Goal: Find contact information: Find contact information

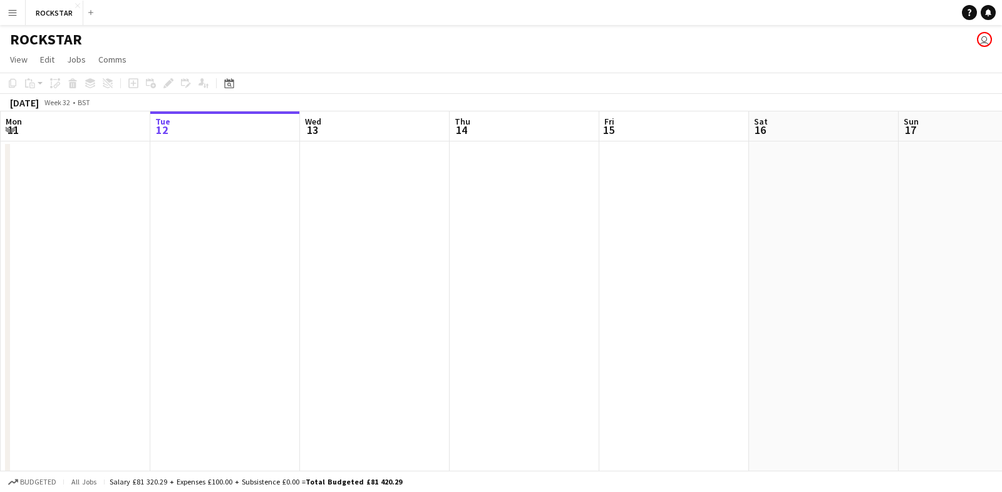
click at [14, 9] on app-icon "Menu" at bounding box center [13, 13] width 10 height 10
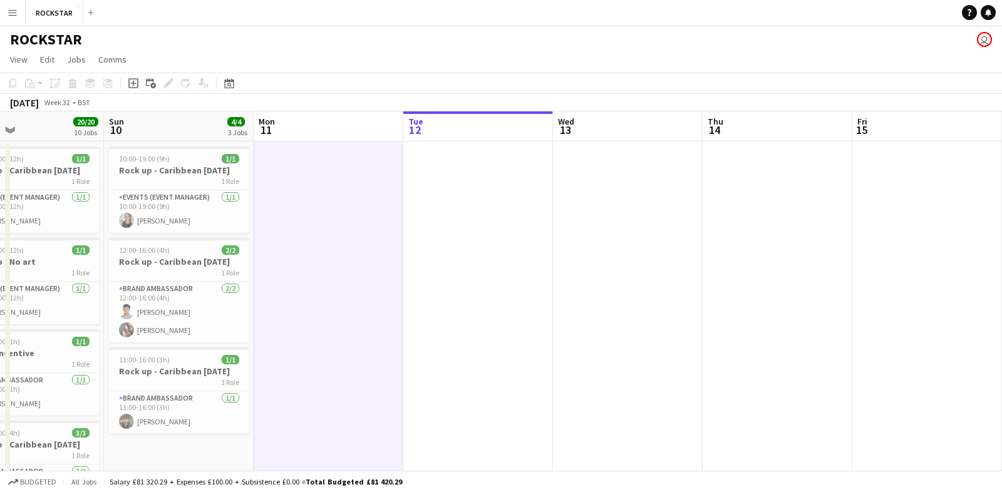
scroll to position [0, 336]
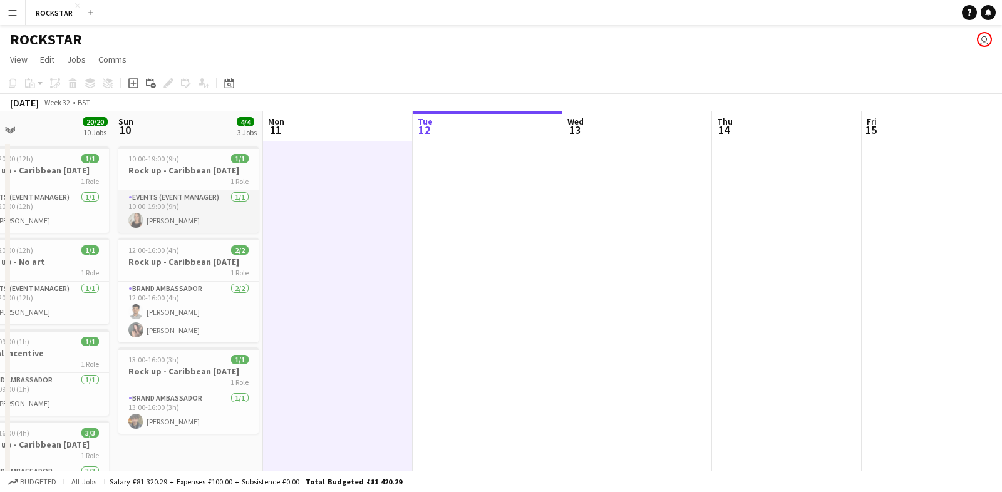
click at [182, 217] on app-card-role "Events (Event Manager) [DATE] 10:00-19:00 (9h) [PERSON_NAME]" at bounding box center [188, 211] width 140 height 43
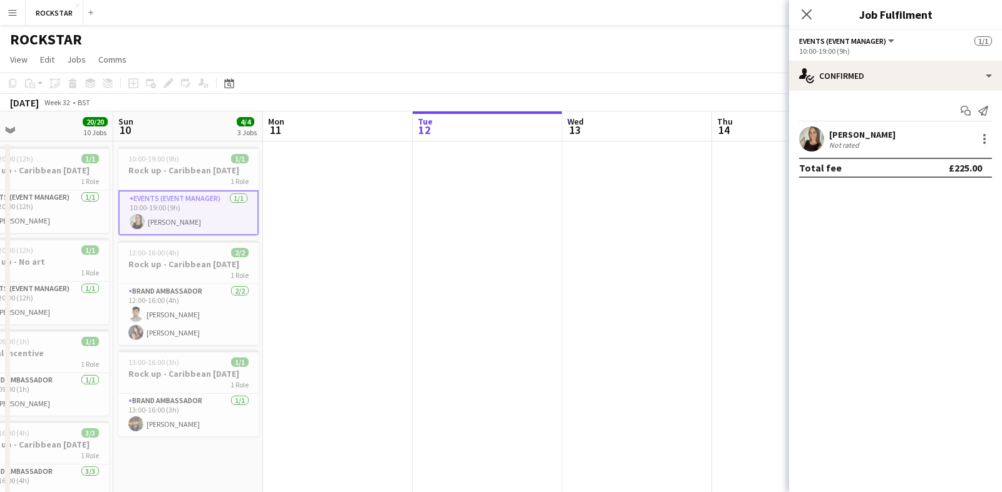
click at [852, 135] on div "[PERSON_NAME]" at bounding box center [862, 134] width 66 height 11
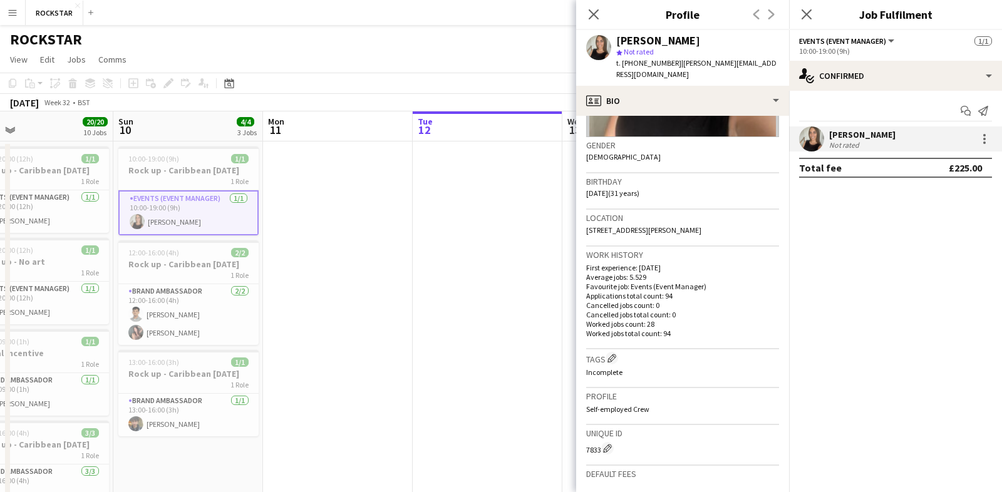
scroll to position [145, 0]
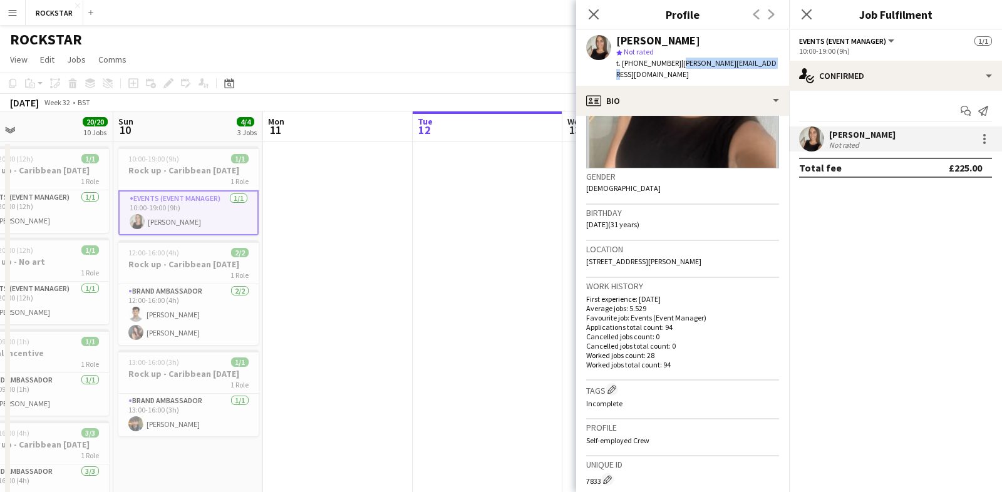
drag, startPoint x: 676, startPoint y: 63, endPoint x: 766, endPoint y: 64, distance: 89.6
click at [766, 64] on div "[PERSON_NAME] star Not rated t. [PHONE_NUMBER] | [PERSON_NAME][EMAIL_ADDRESS][D…" at bounding box center [682, 58] width 213 height 56
copy span "[PERSON_NAME][EMAIL_ADDRESS][DOMAIN_NAME]"
